Goal: Transaction & Acquisition: Purchase product/service

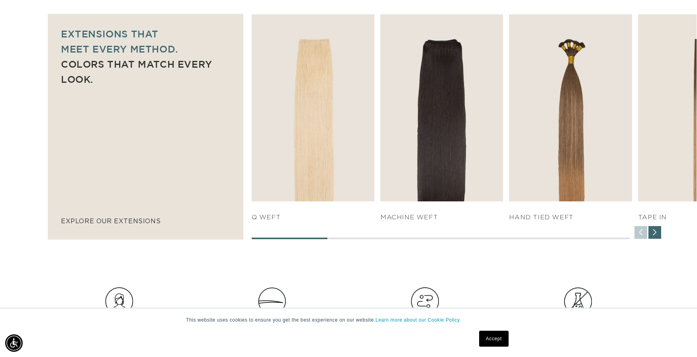
scroll to position [0, 1281]
click at [653, 239] on div "SHOP NOW q weft SHOP NOW SHOP NOW" at bounding box center [474, 127] width 446 height 226
click at [653, 231] on div "Next slide" at bounding box center [654, 232] width 13 height 13
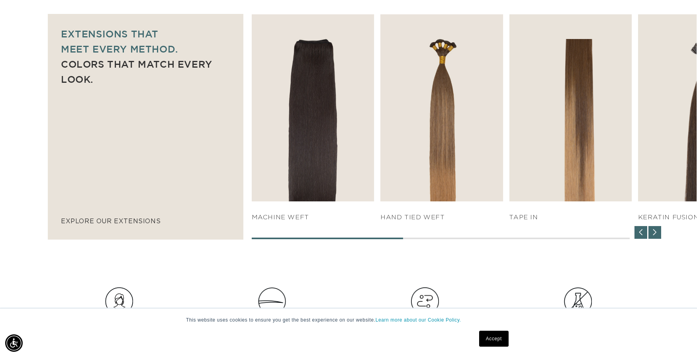
scroll to position [0, 640]
click at [656, 230] on div "Next slide" at bounding box center [654, 232] width 13 height 13
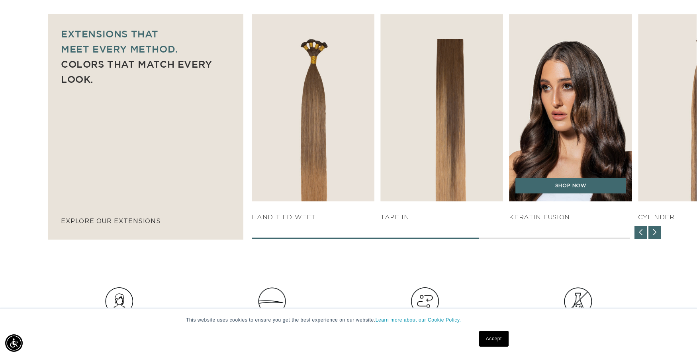
scroll to position [0, 1281]
click at [577, 126] on img "5 / 7" at bounding box center [570, 108] width 129 height 196
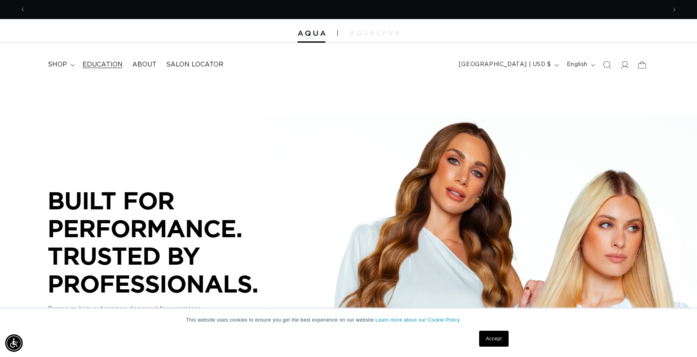
scroll to position [0, 640]
click at [57, 65] on span "shop" at bounding box center [57, 65] width 19 height 8
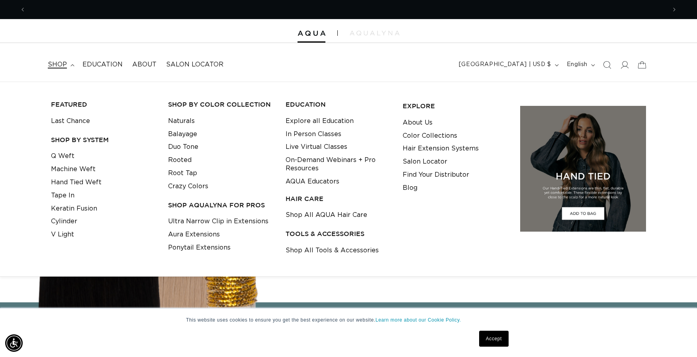
scroll to position [0, 1281]
click at [69, 210] on link "Keratin Fusion" at bounding box center [74, 208] width 46 height 13
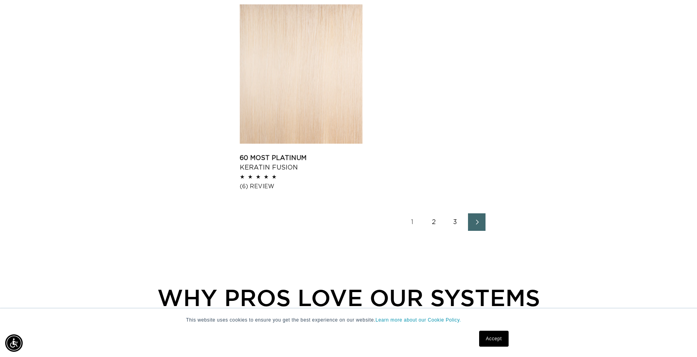
scroll to position [1267, 0]
click at [475, 220] on icon "Next page" at bounding box center [477, 222] width 10 height 6
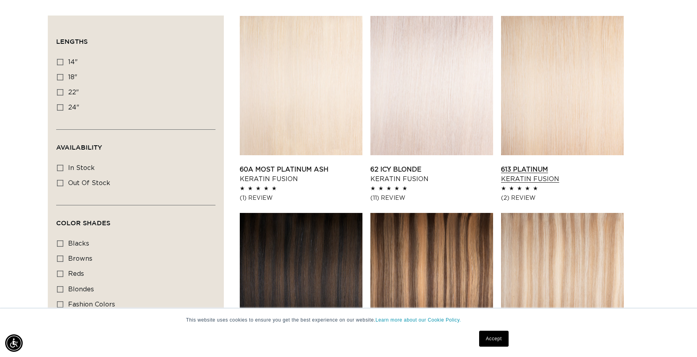
click at [582, 165] on link "613 Platinum Keratin Fusion" at bounding box center [562, 174] width 123 height 19
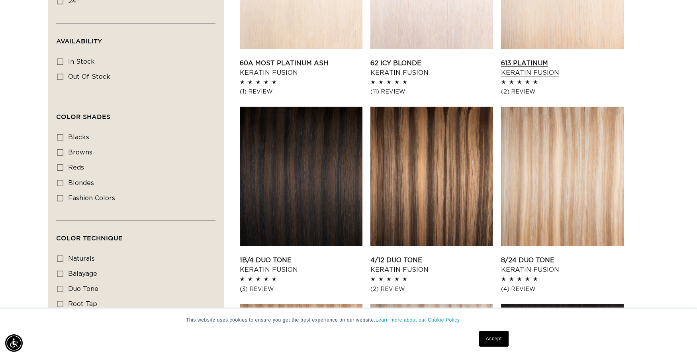
scroll to position [383, 0]
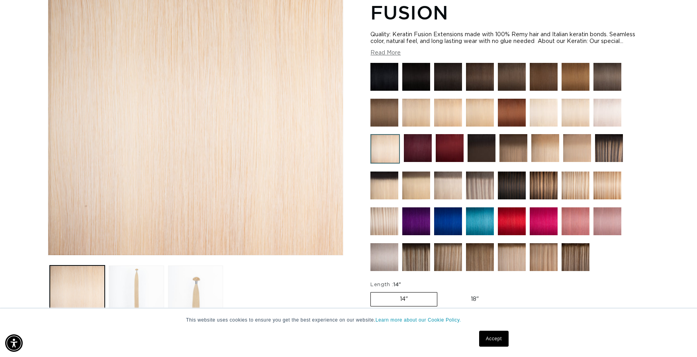
scroll to position [0, 1281]
